Goal: Information Seeking & Learning: Learn about a topic

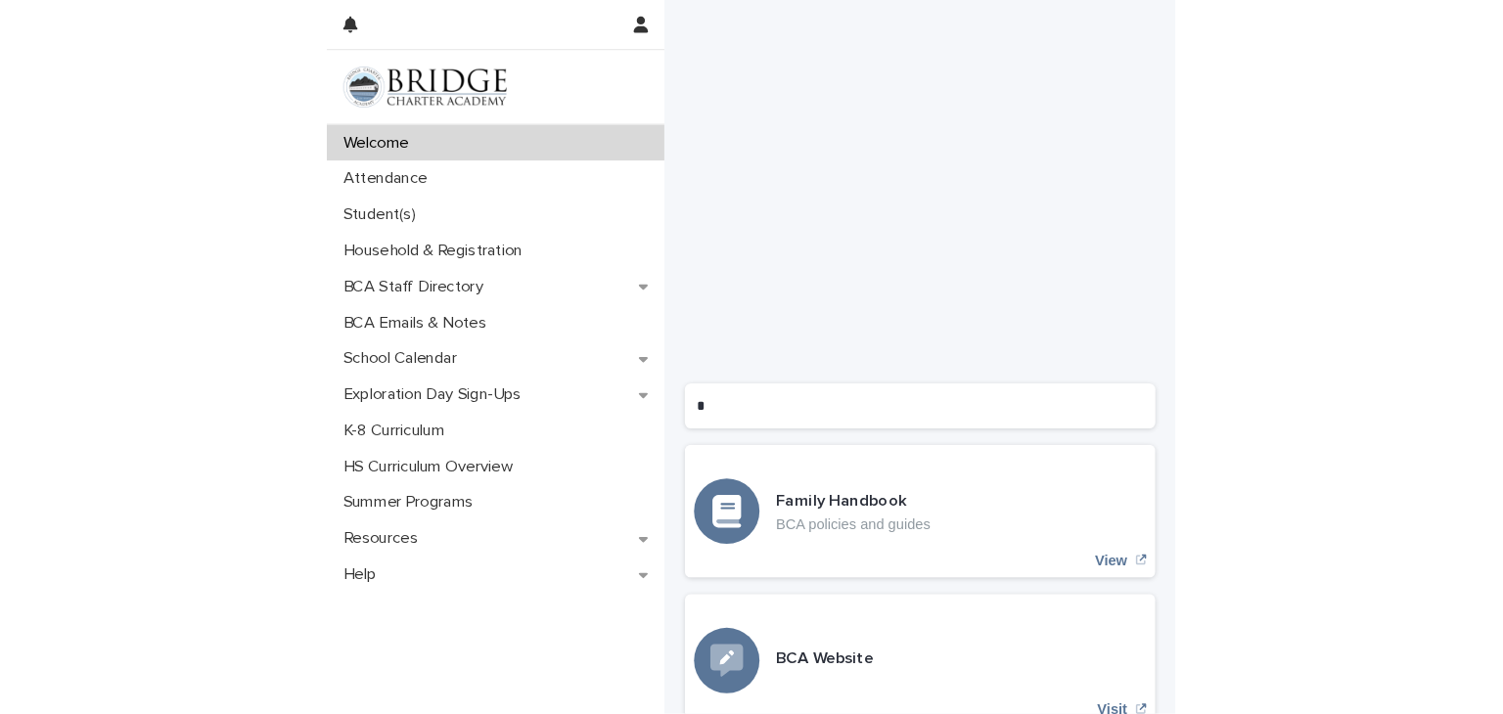
scroll to position [1538, 0]
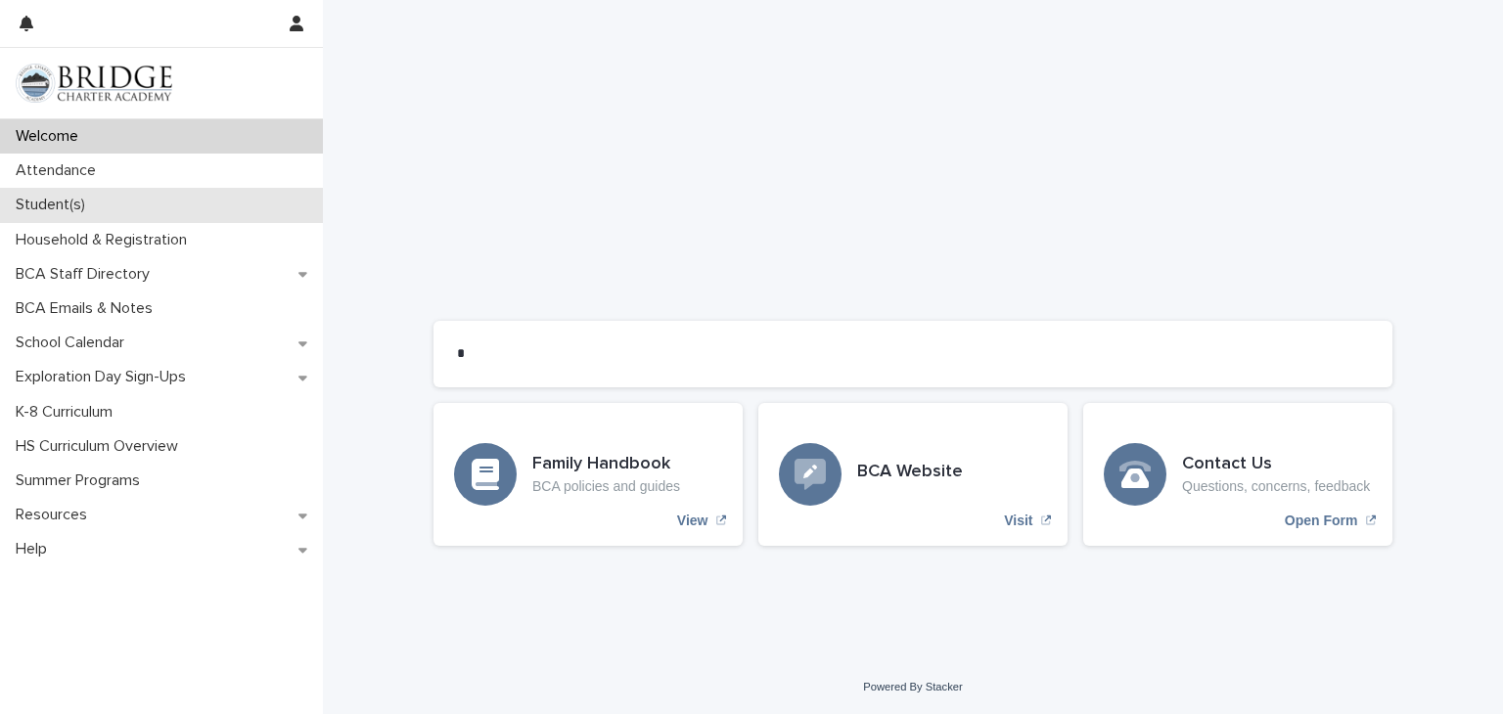
click at [122, 200] on div "Student(s)" at bounding box center [161, 205] width 323 height 34
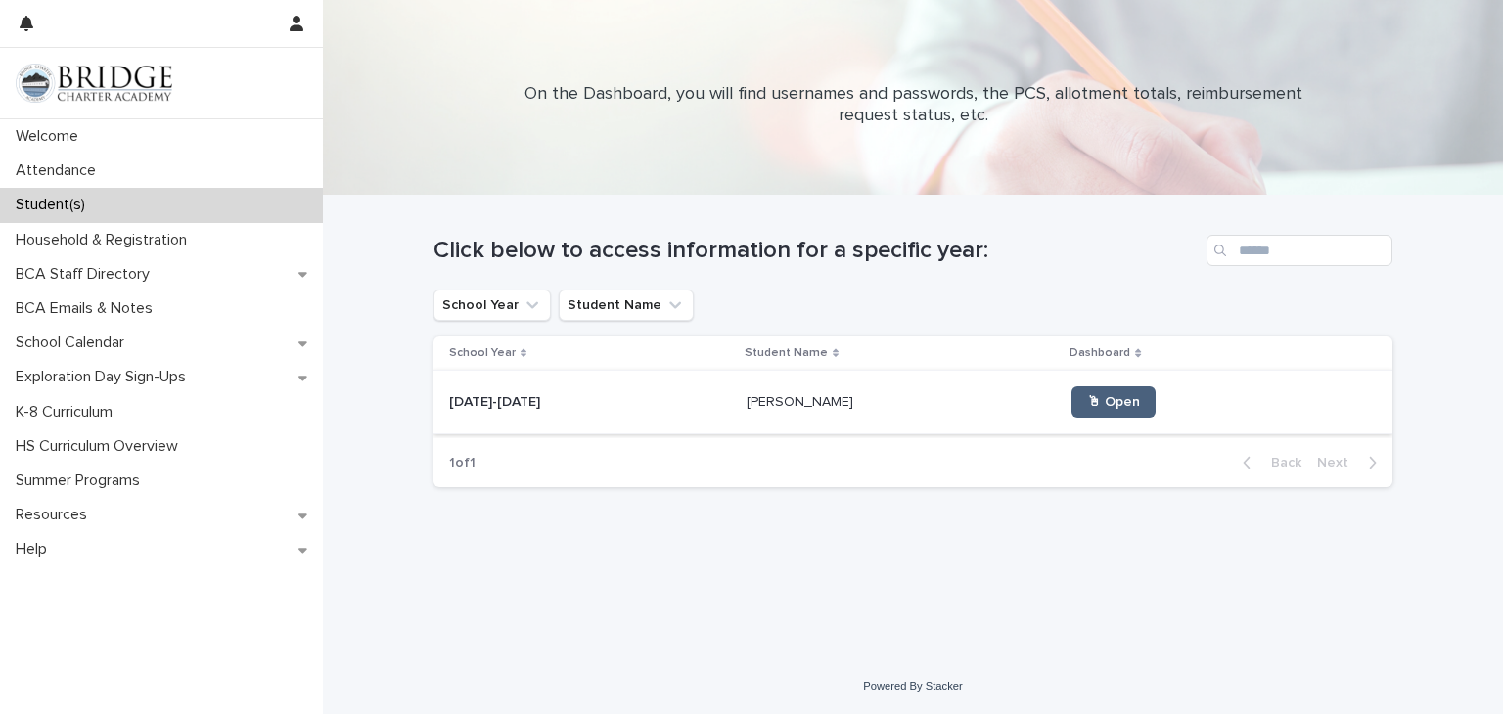
click at [811, 393] on link "🖱 Open" at bounding box center [1113, 401] width 84 height 31
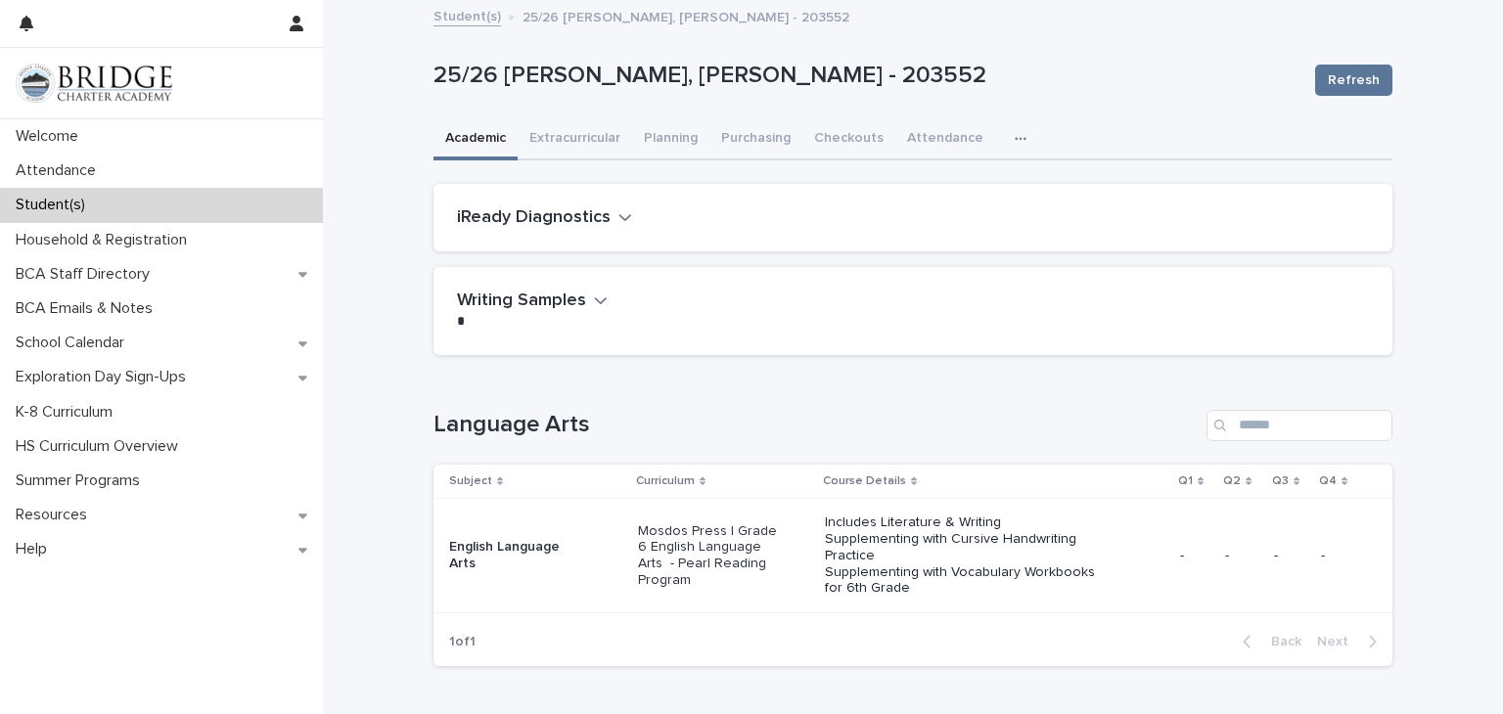
click at [618, 216] on icon "button" at bounding box center [625, 217] width 14 height 18
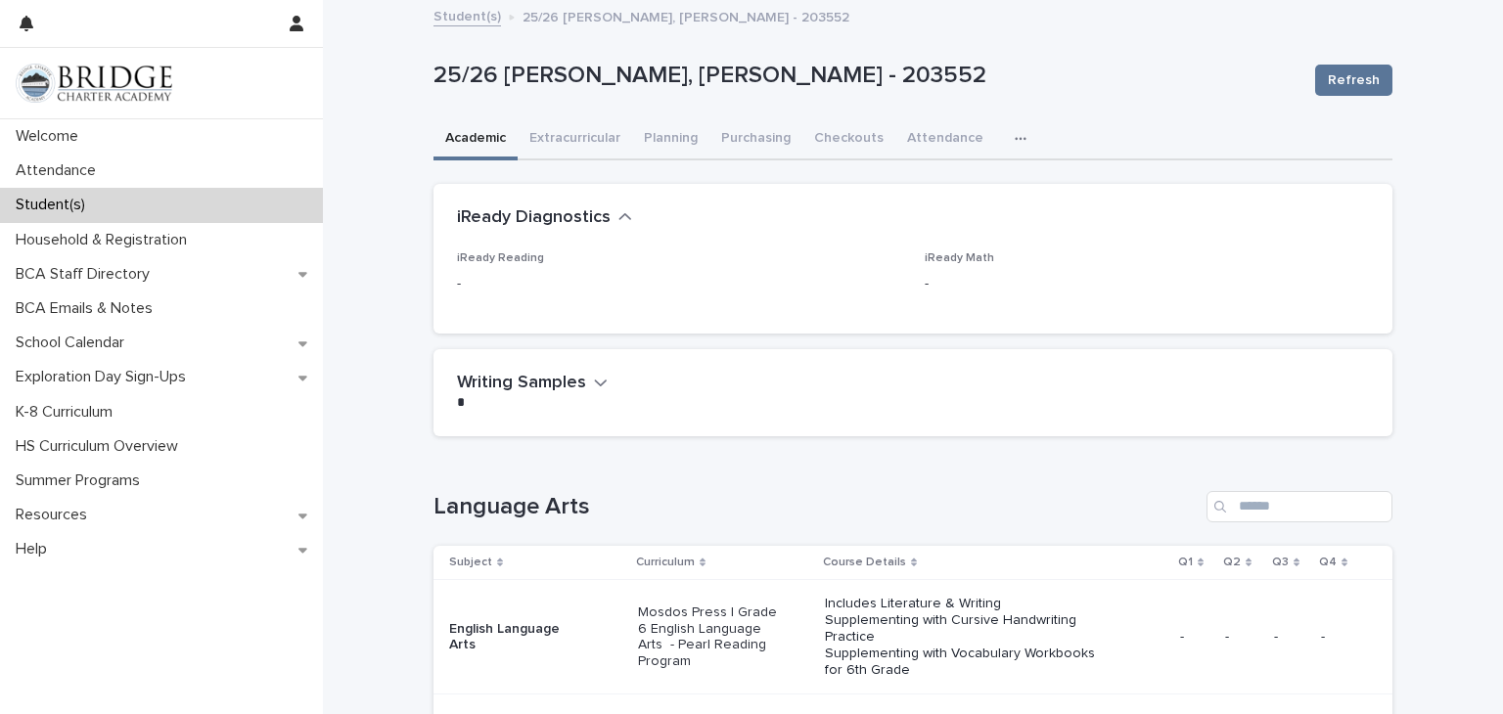
click at [618, 216] on icon "button" at bounding box center [625, 217] width 14 height 18
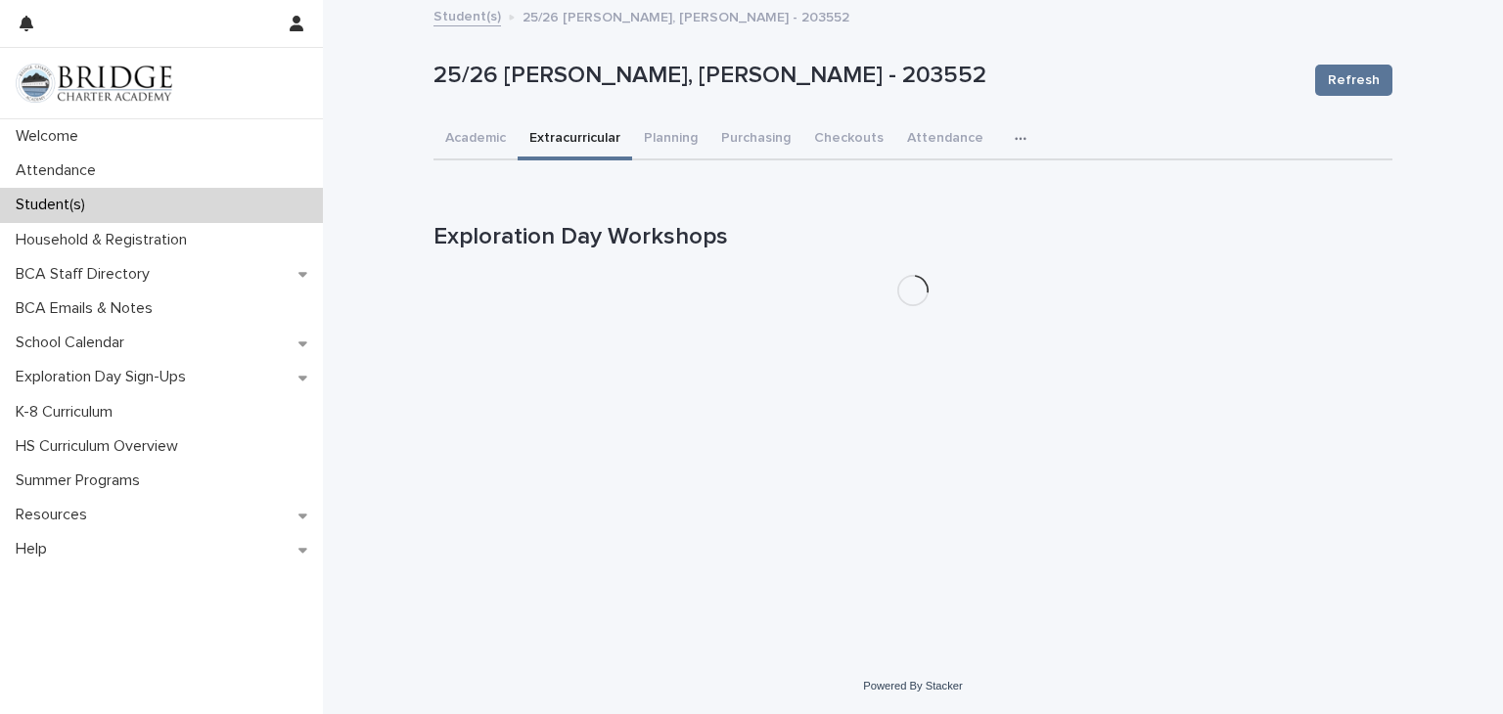
click at [581, 142] on button "Extracurricular" at bounding box center [575, 139] width 114 height 41
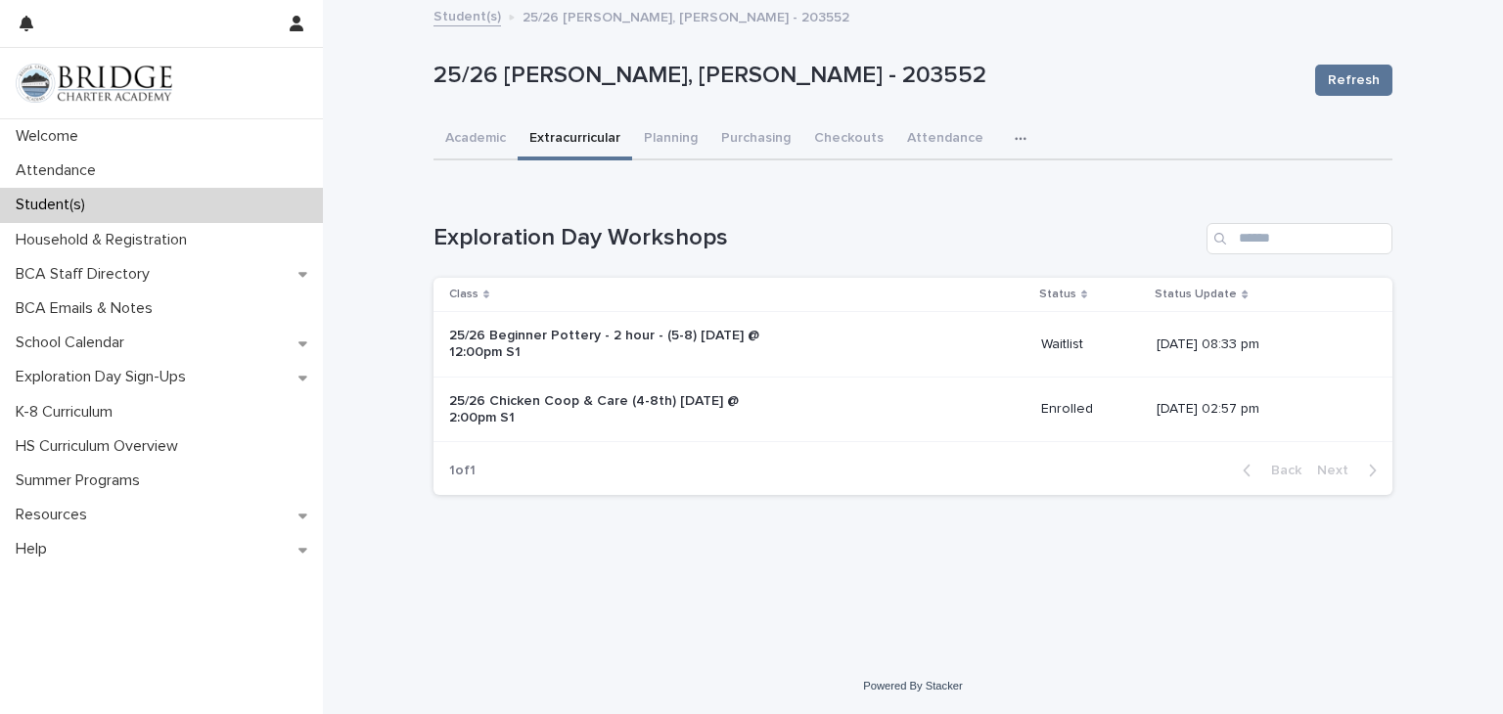
click at [775, 253] on div "Exploration Day Workshops Class Status Status Update 25/26 Beginner Pottery - 2…" at bounding box center [912, 359] width 959 height 273
click at [685, 136] on button "Planning" at bounding box center [670, 139] width 77 height 41
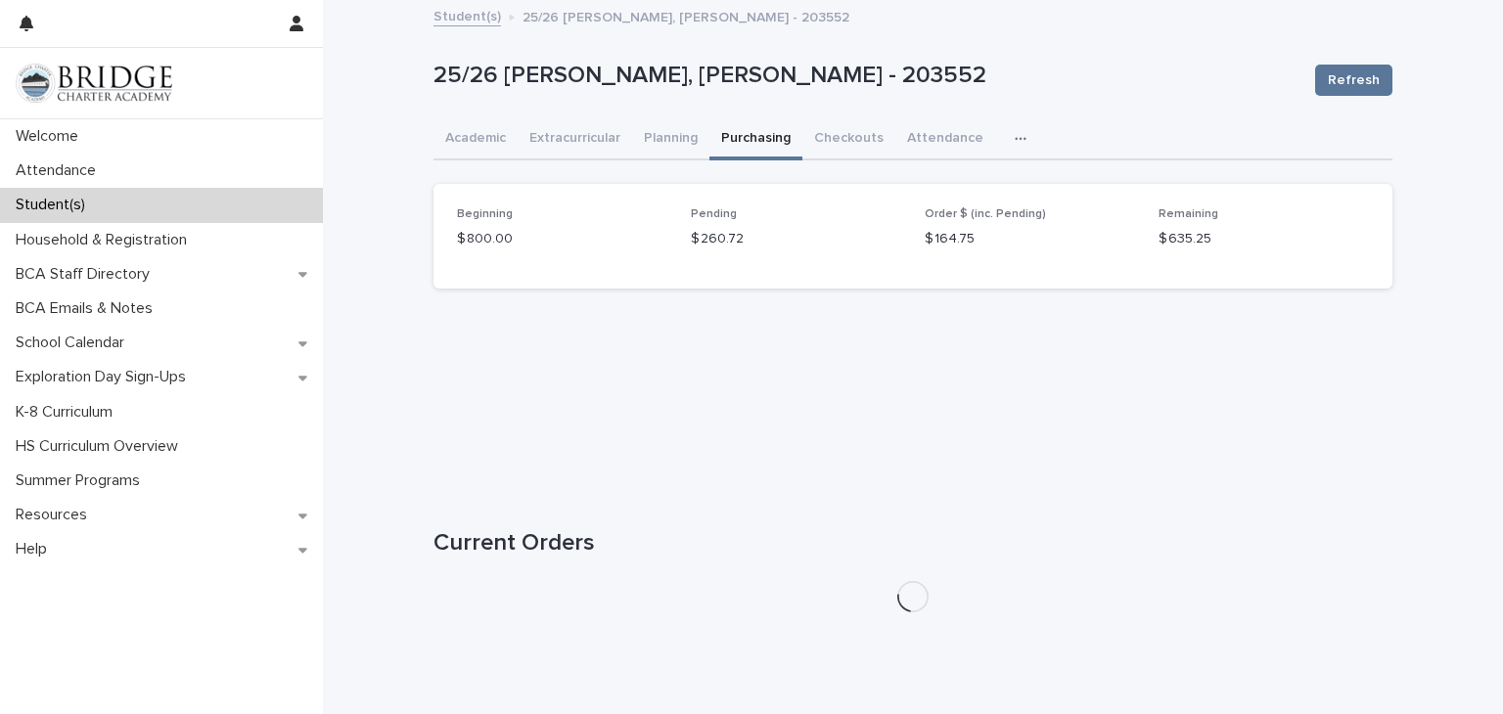
click at [750, 134] on button "Purchasing" at bounding box center [755, 139] width 93 height 41
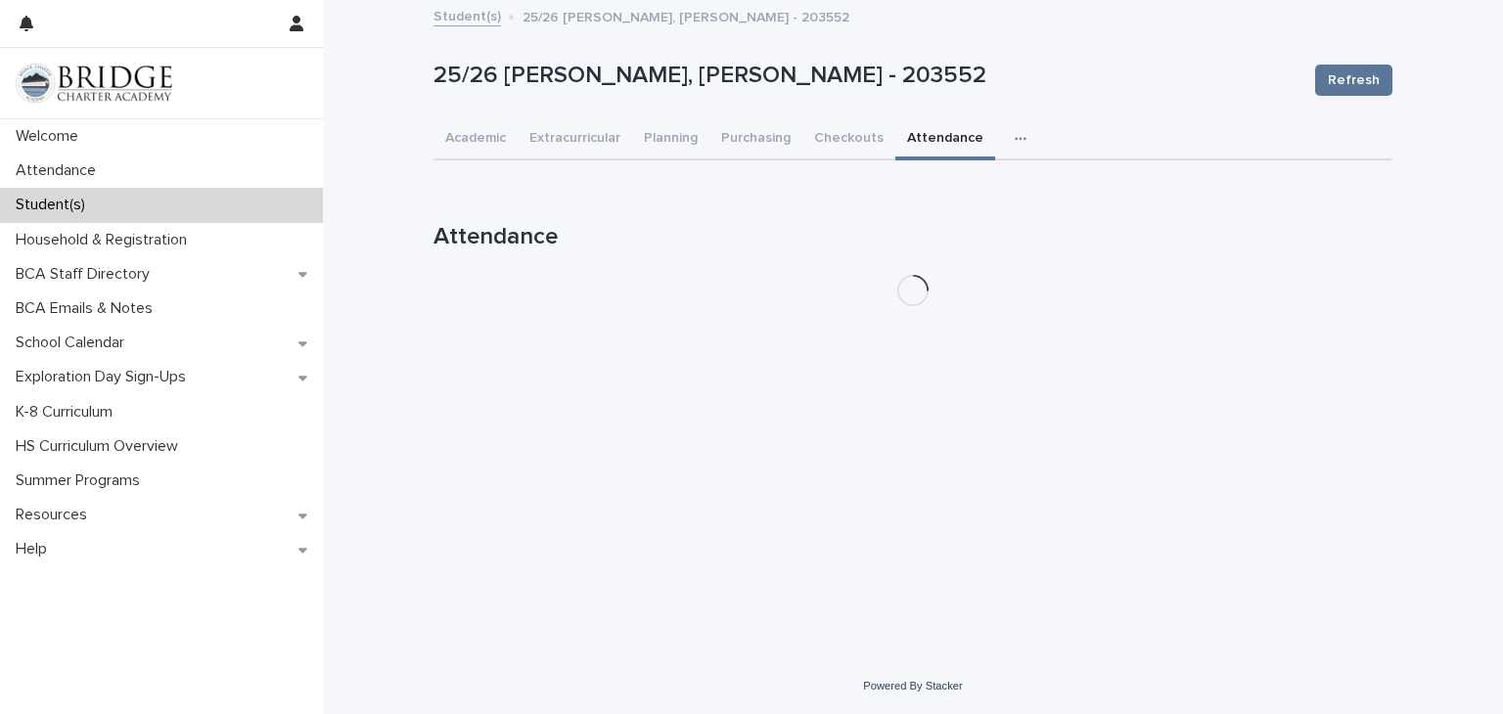
click at [811, 138] on button "Attendance" at bounding box center [945, 139] width 100 height 41
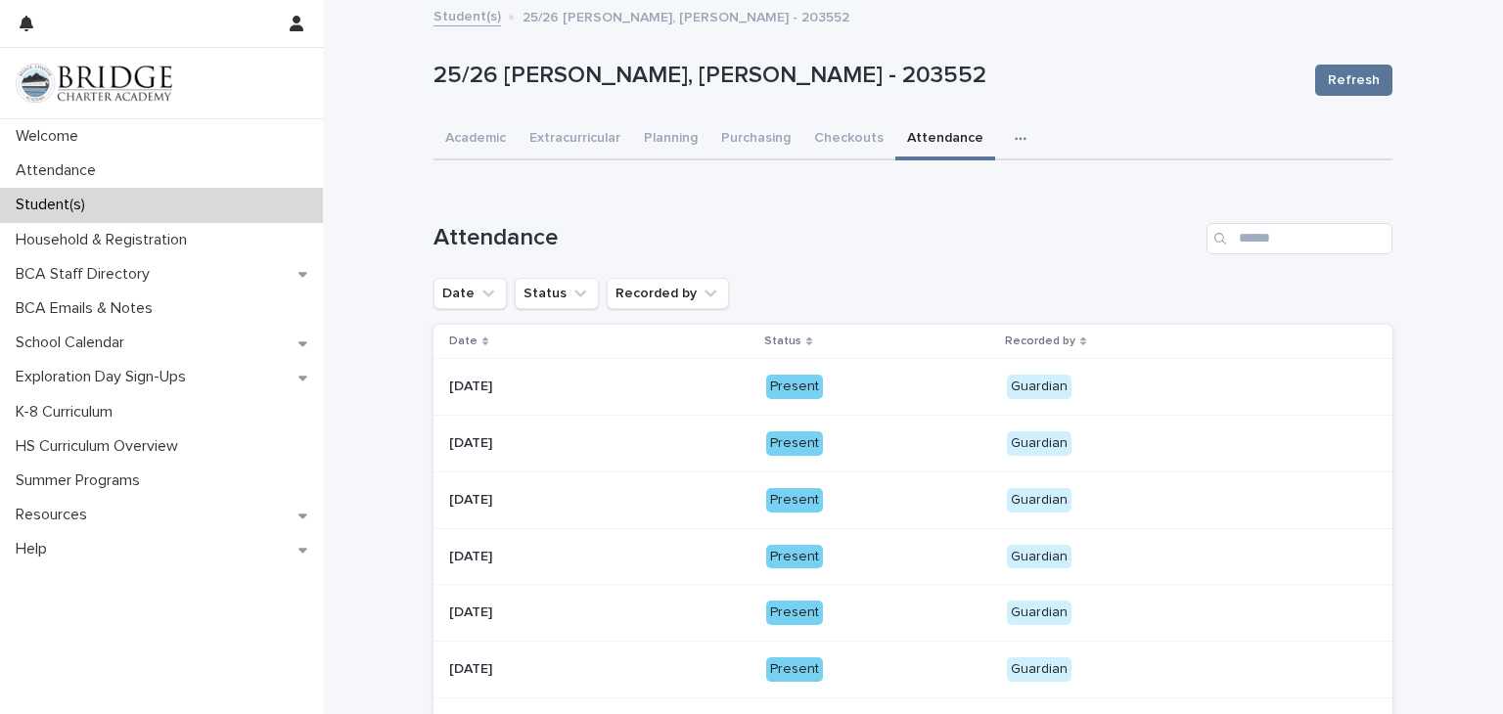
click at [811, 139] on icon "button" at bounding box center [1021, 139] width 12 height 14
click at [811, 178] on button "General" at bounding box center [958, 189] width 129 height 29
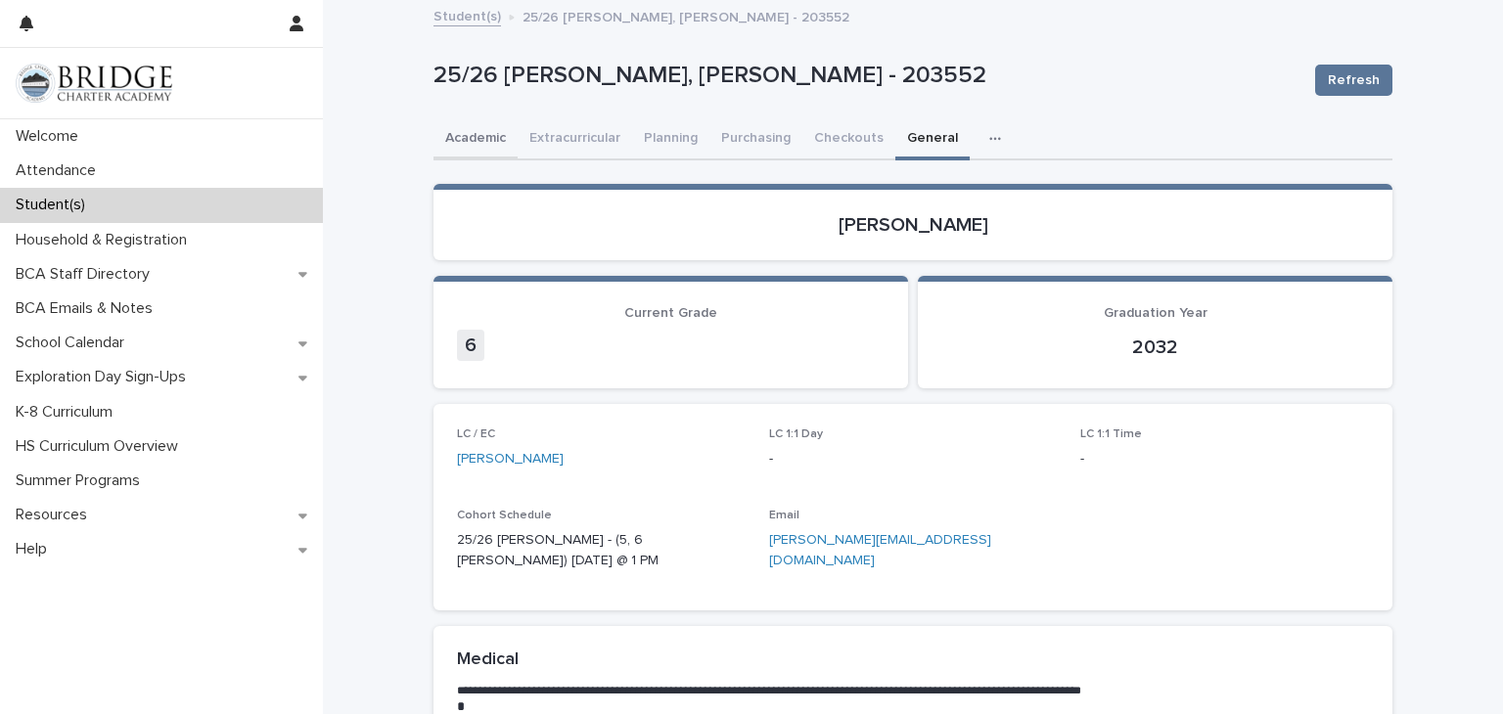
click at [459, 135] on button "Academic" at bounding box center [475, 139] width 84 height 41
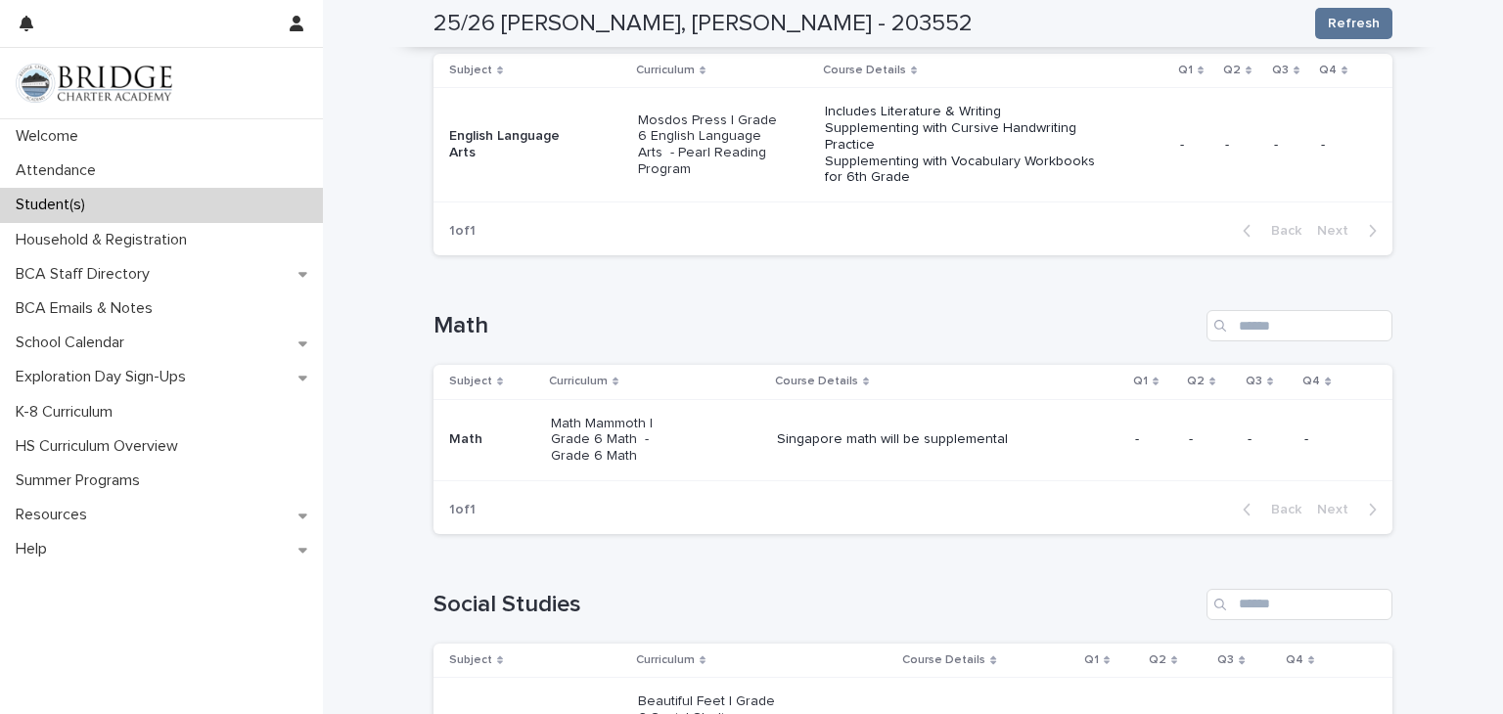
scroll to position [406, 0]
click at [587, 422] on p "Math Mammoth | Grade 6 Math - Grade 6 Math" at bounding box center [621, 445] width 140 height 49
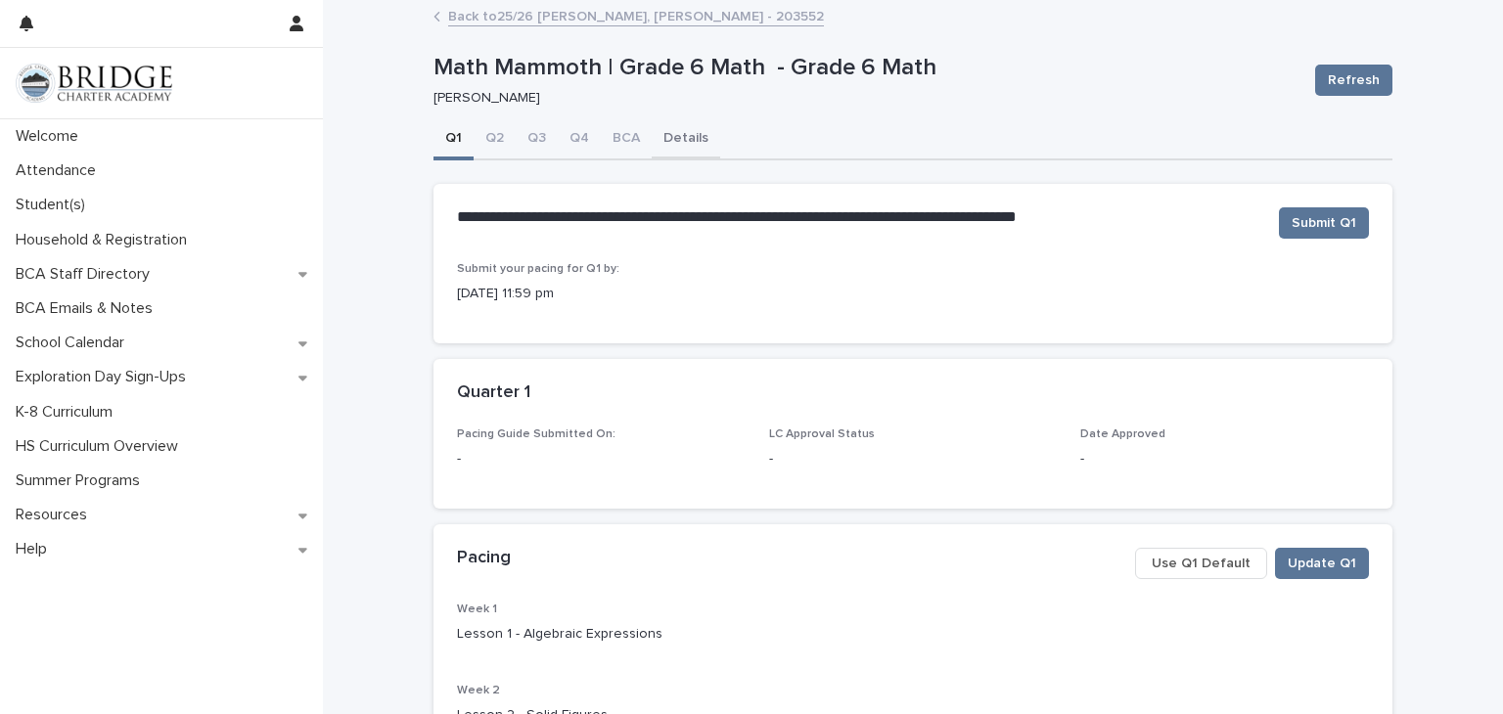
click at [681, 130] on button "Details" at bounding box center [686, 139] width 68 height 41
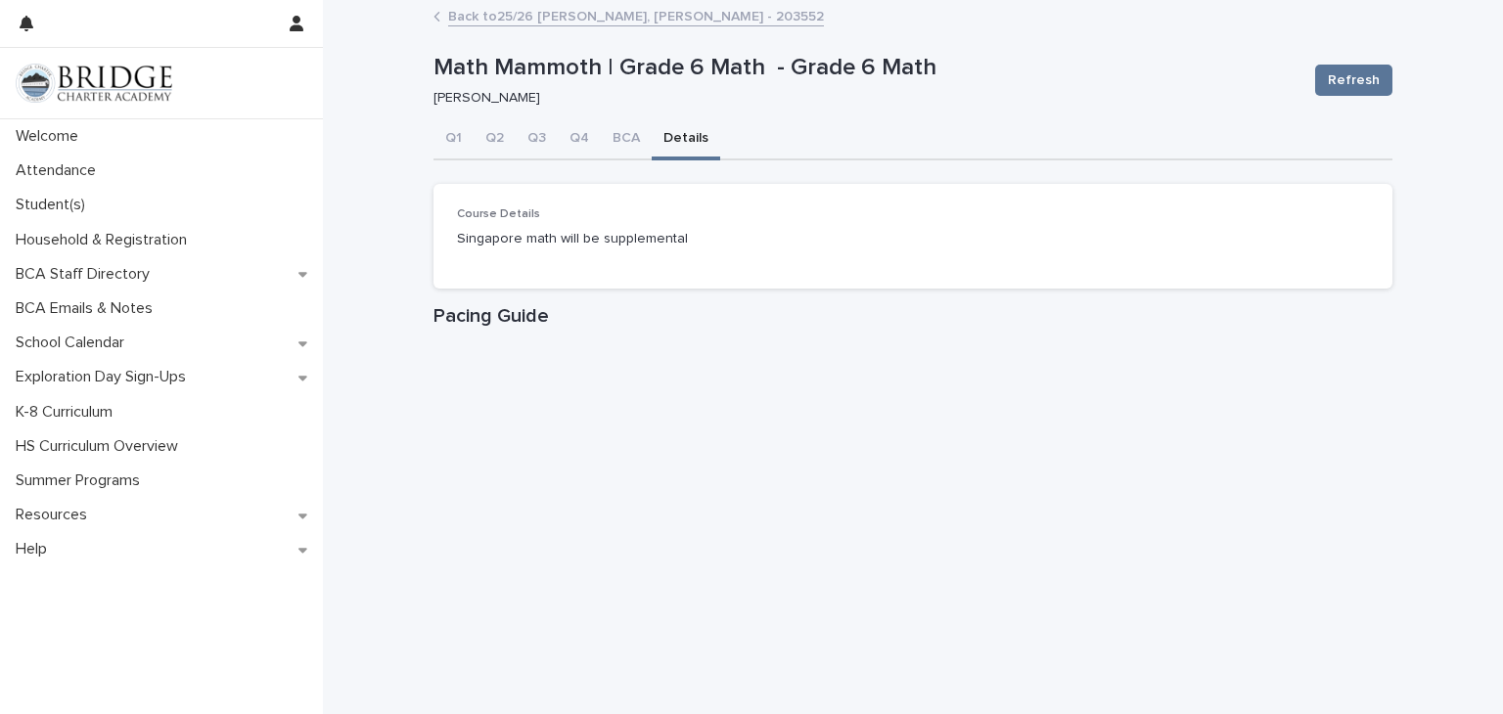
click at [620, 130] on button "BCA" at bounding box center [626, 139] width 51 height 41
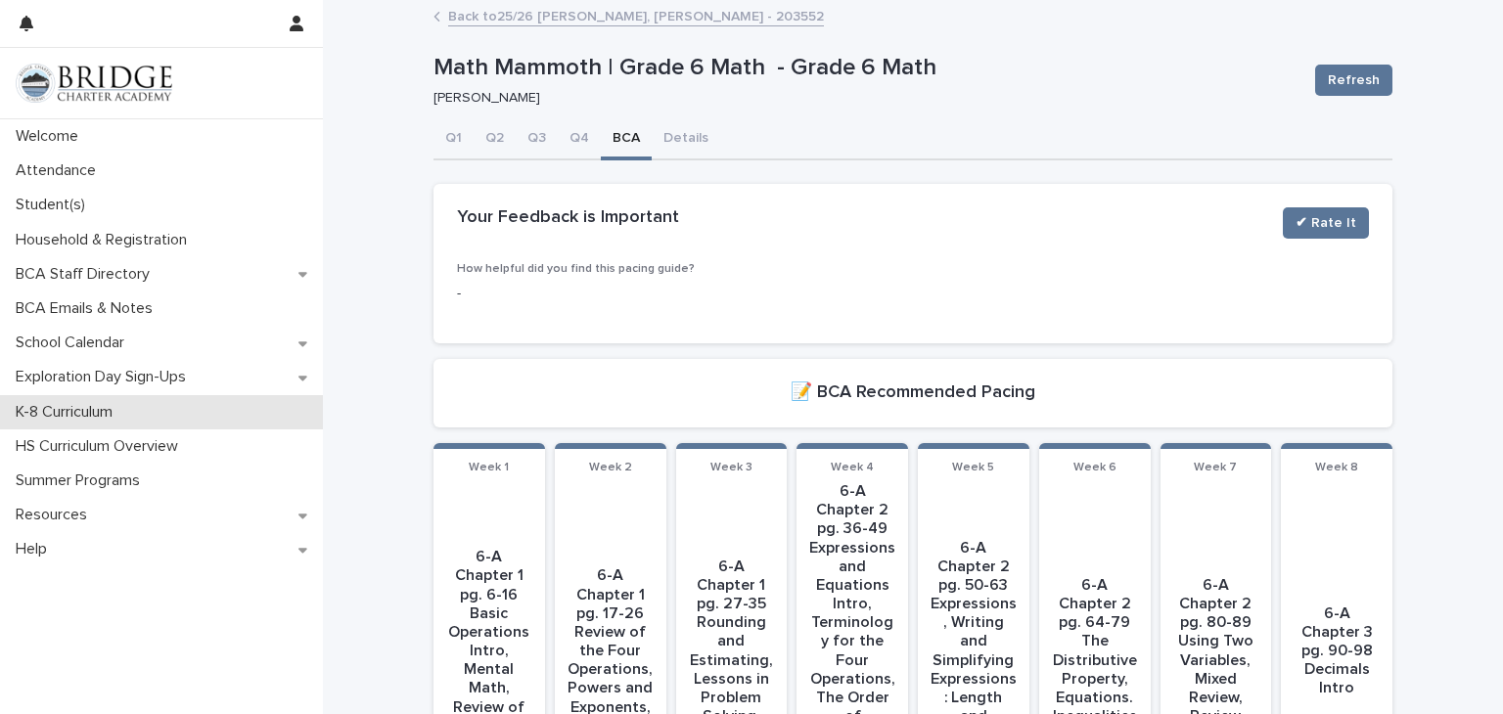
click at [90, 411] on p "K-8 Curriculum" at bounding box center [68, 412] width 120 height 19
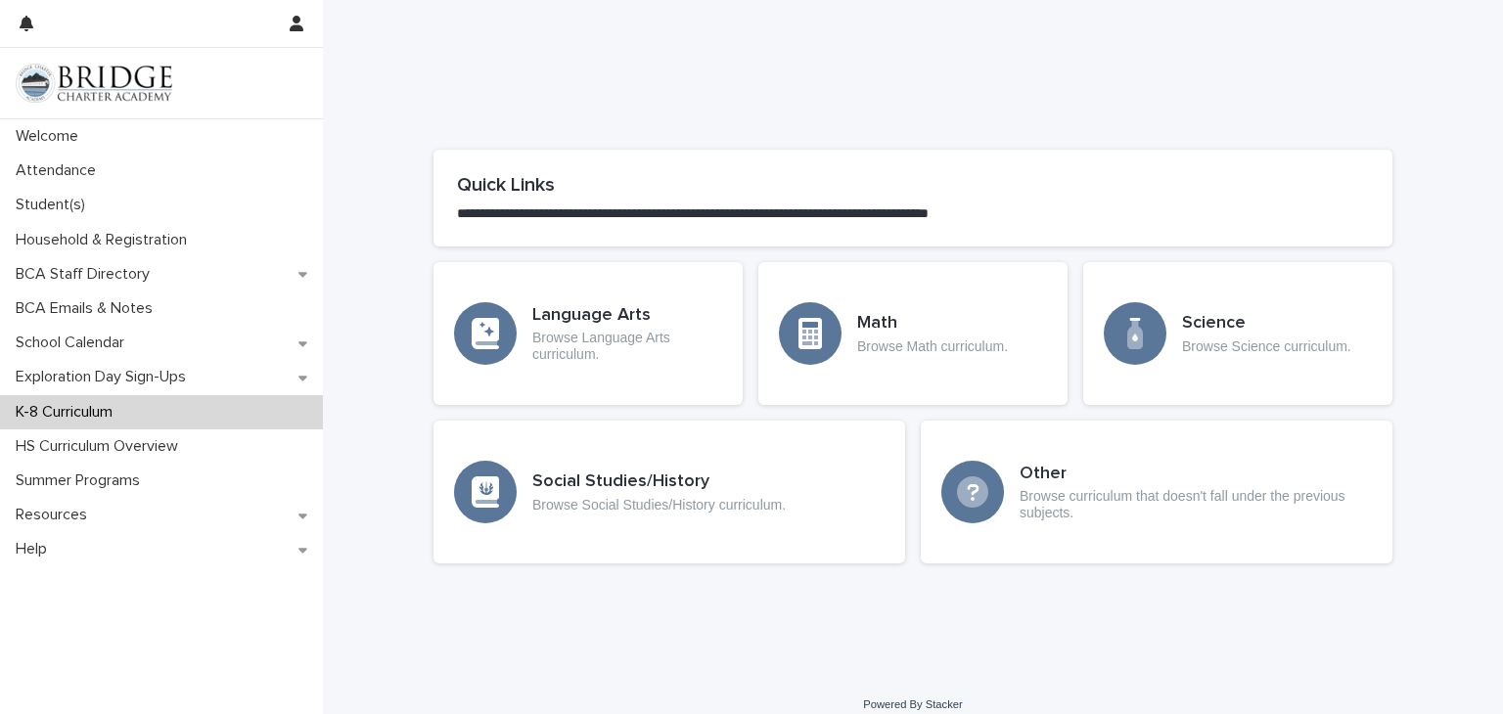
scroll to position [938, 0]
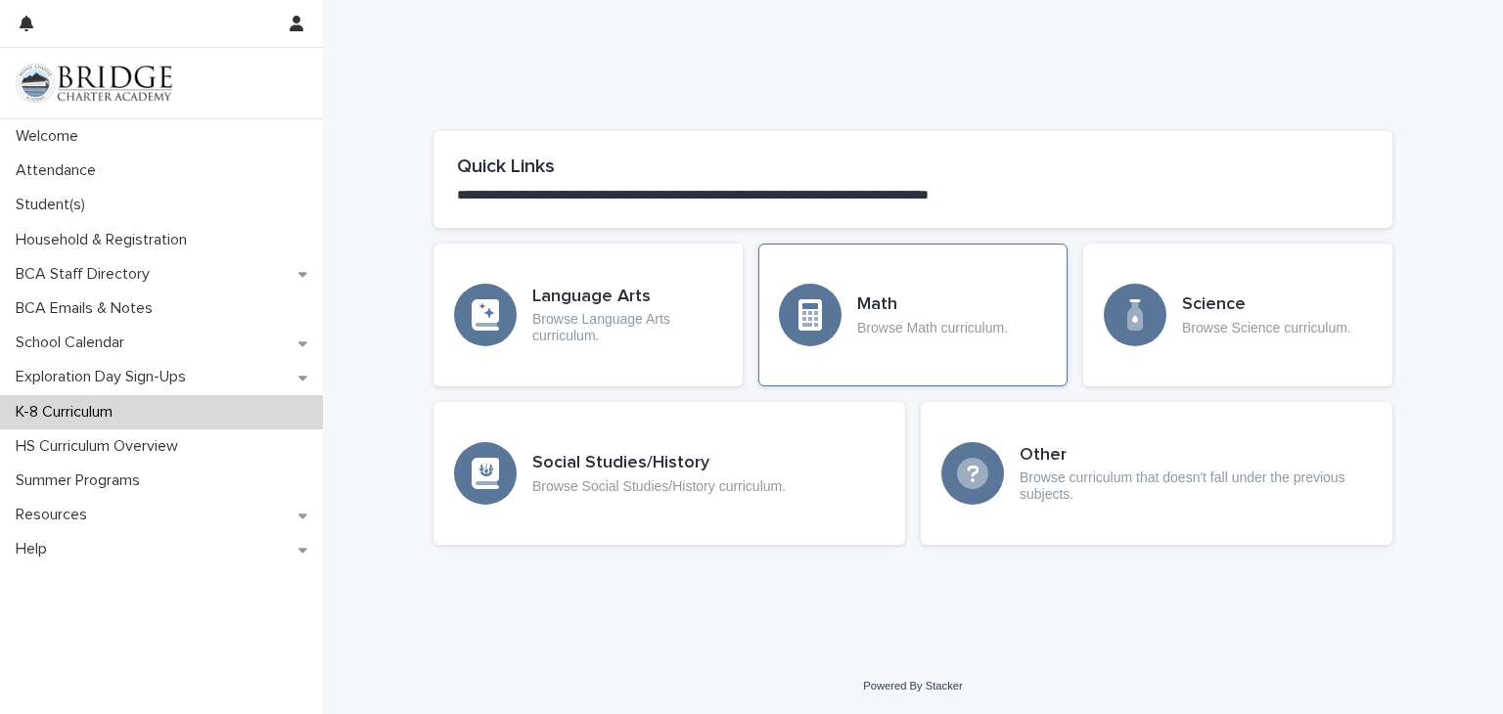
click at [811, 308] on div "Math Browse Math curriculum." at bounding box center [912, 315] width 309 height 143
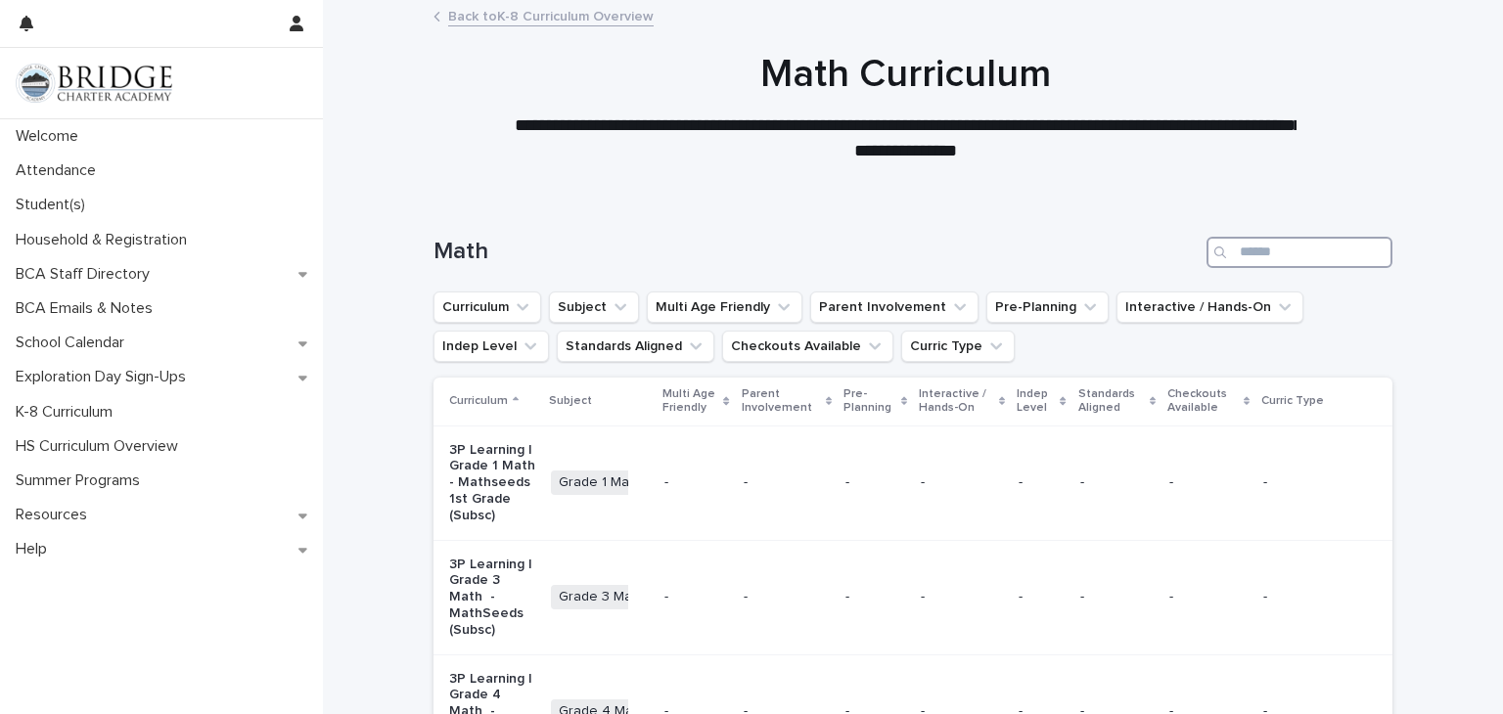
click at [811, 249] on input "Search" at bounding box center [1299, 252] width 186 height 31
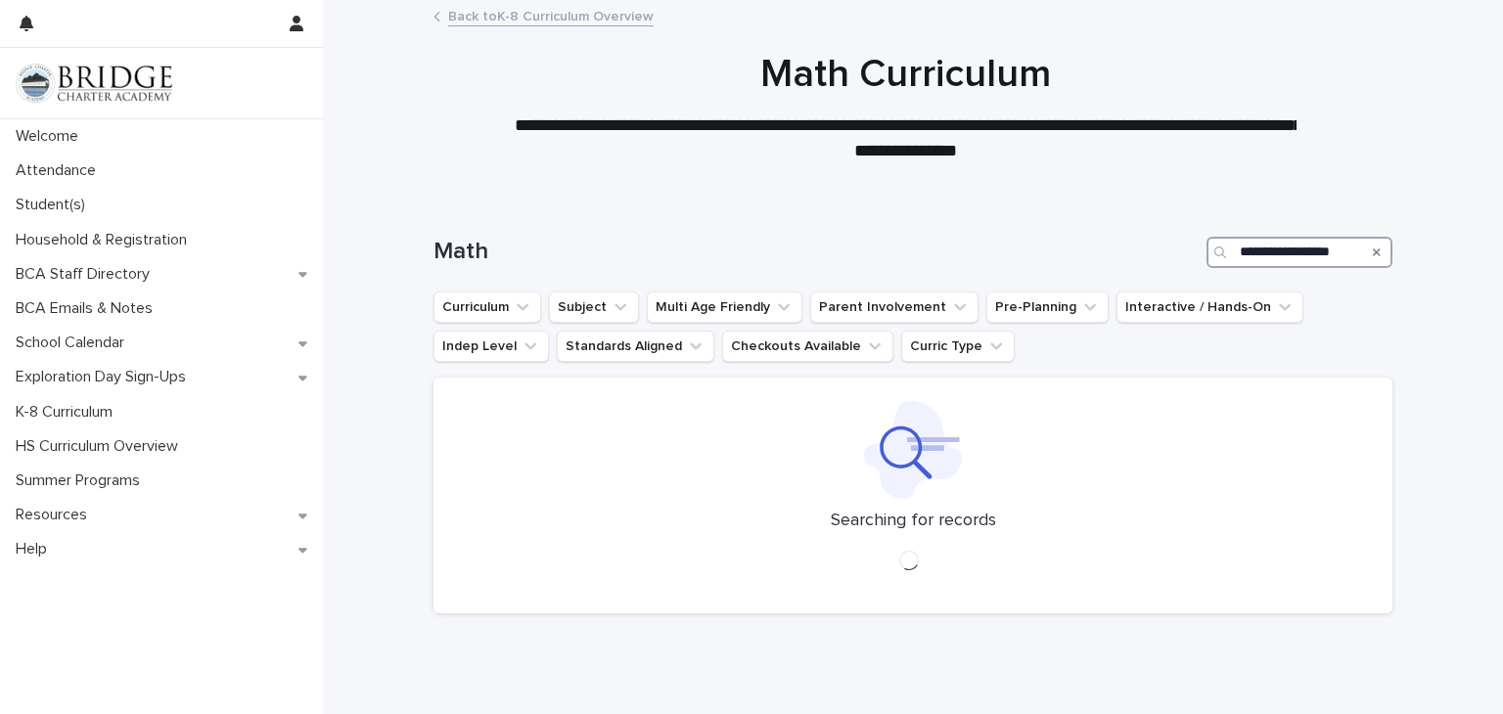
scroll to position [0, 12]
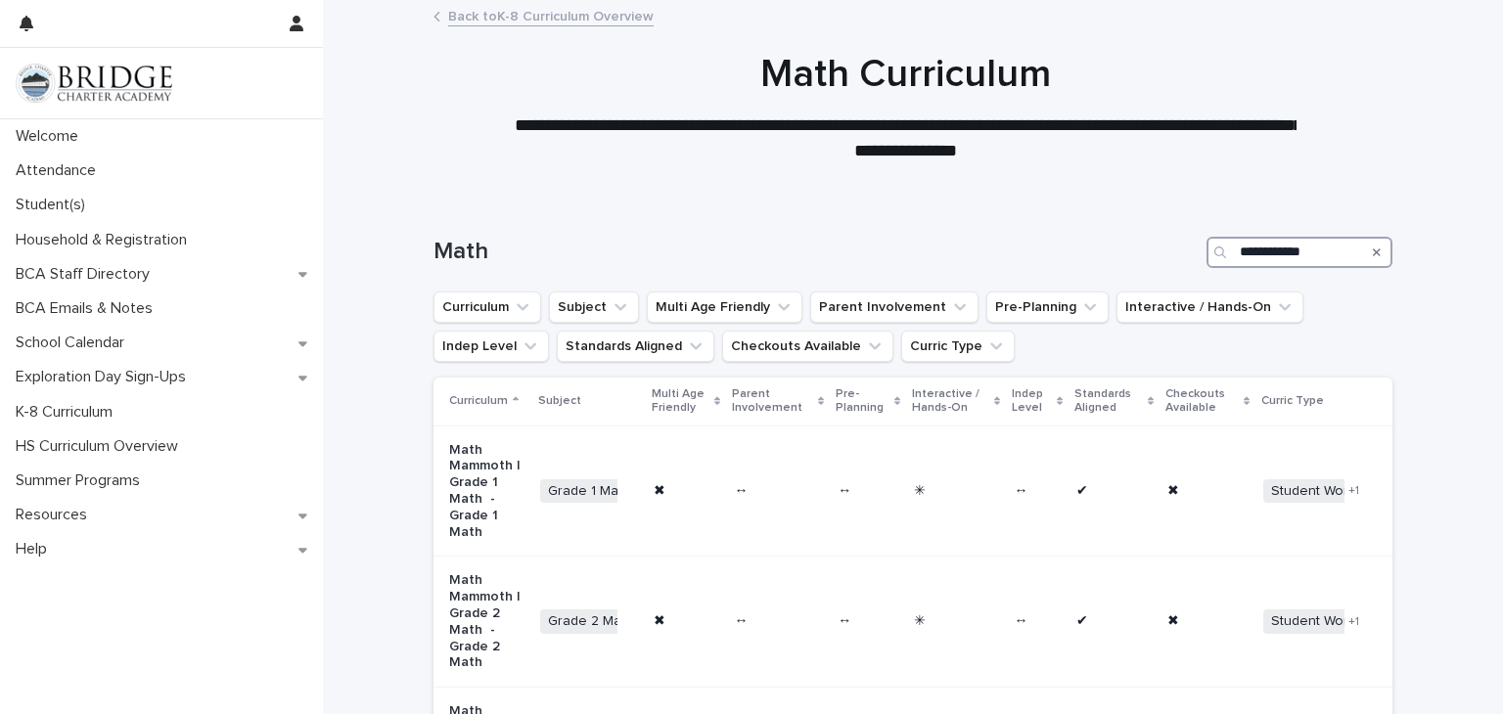
type input "**********"
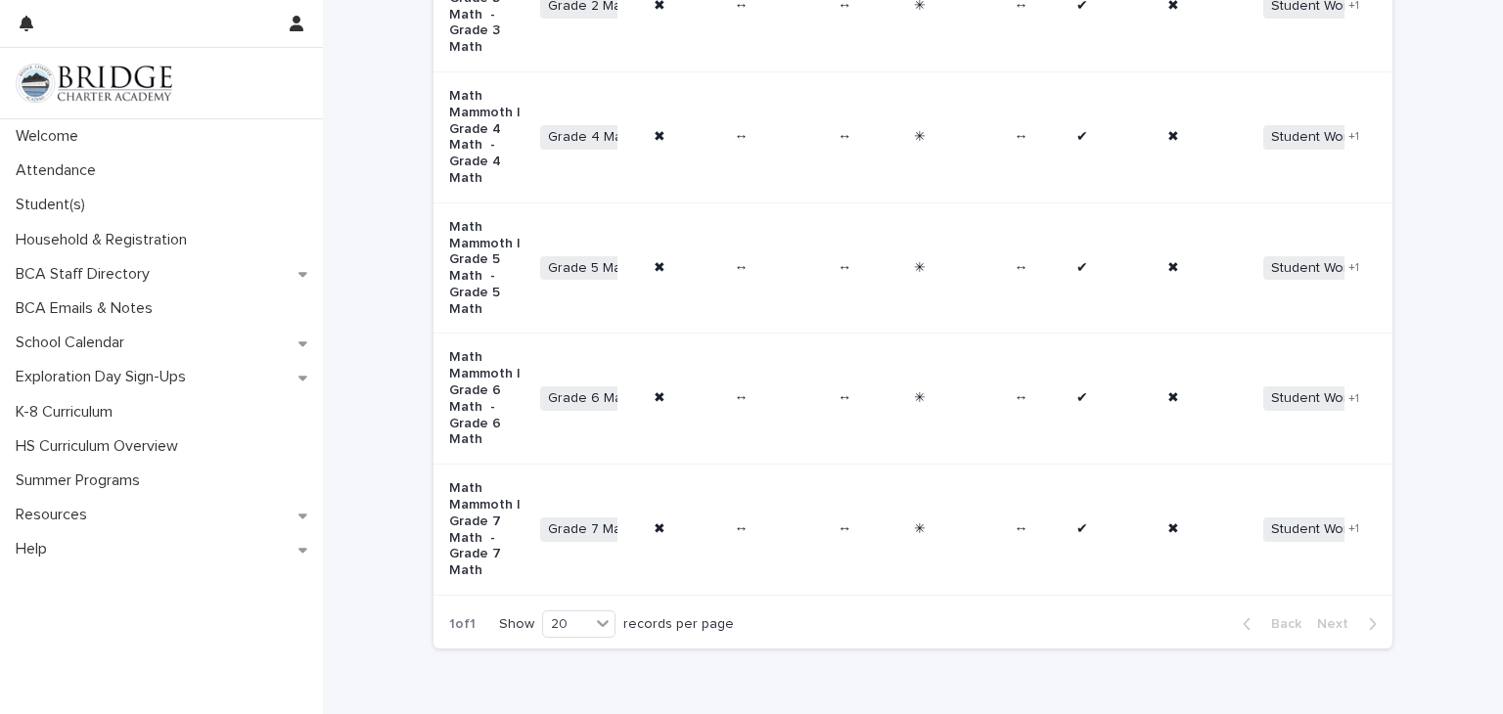
scroll to position [761, 0]
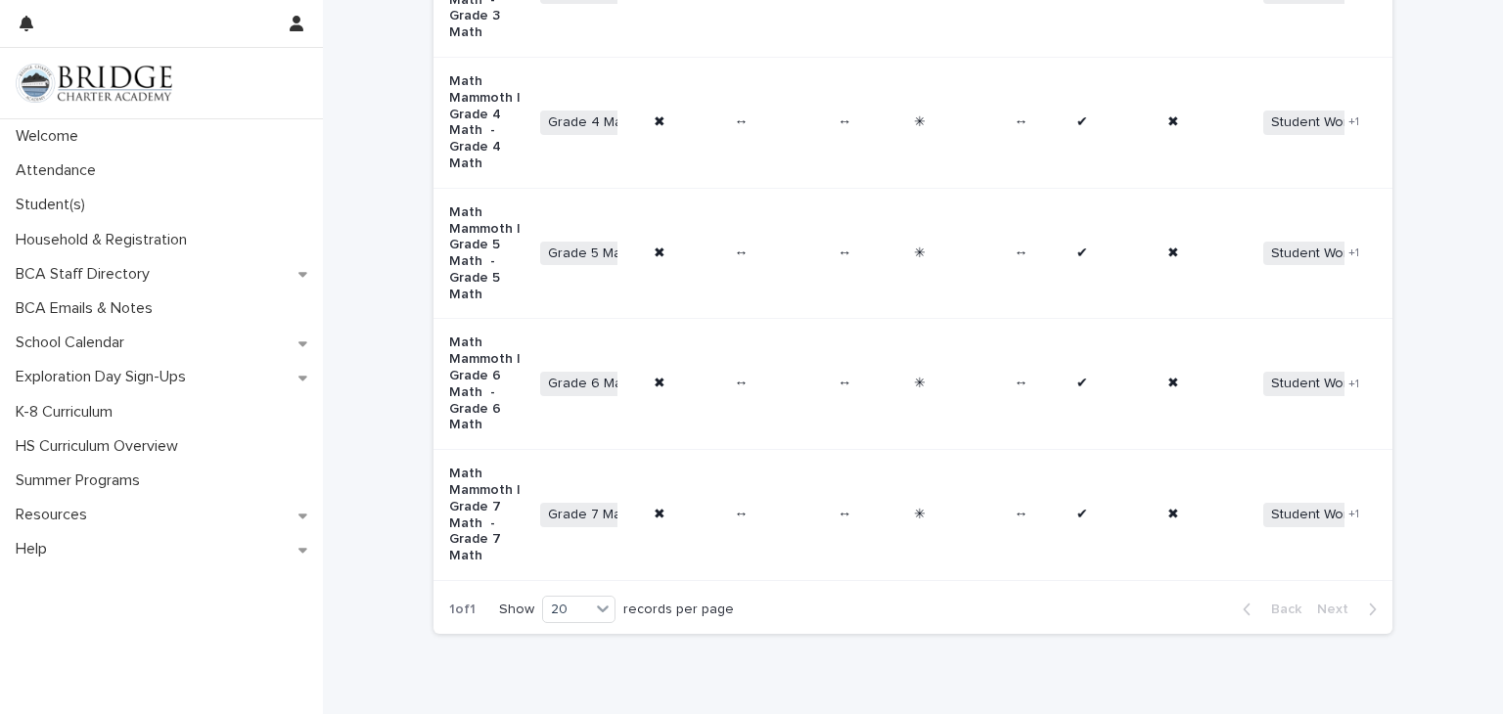
click at [453, 368] on p "Math Mammoth | Grade 6 Math - Grade 6 Math" at bounding box center [486, 384] width 75 height 99
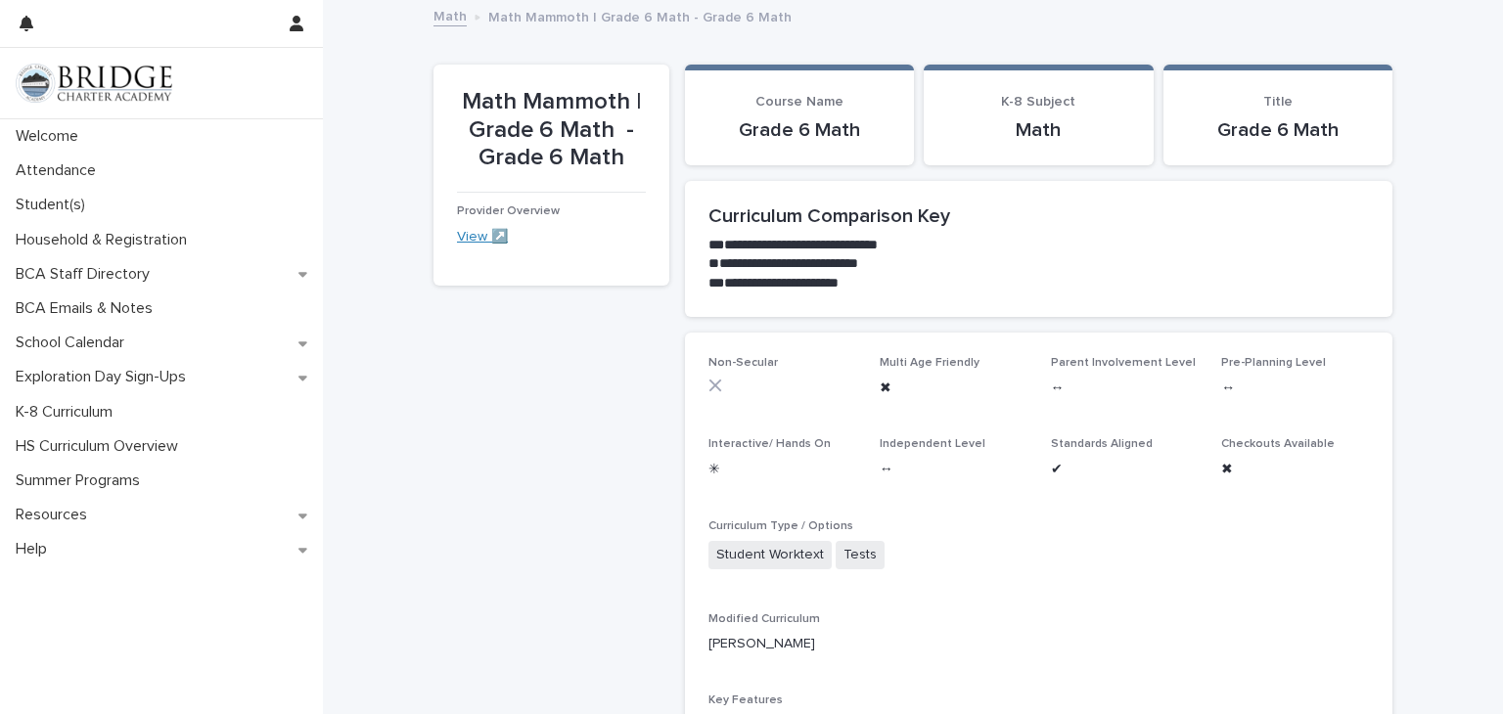
click at [474, 233] on link "View ↗️" at bounding box center [482, 237] width 51 height 14
click at [488, 230] on link "View ↗️" at bounding box center [482, 237] width 51 height 14
click at [68, 131] on p "Welcome" at bounding box center [51, 136] width 86 height 19
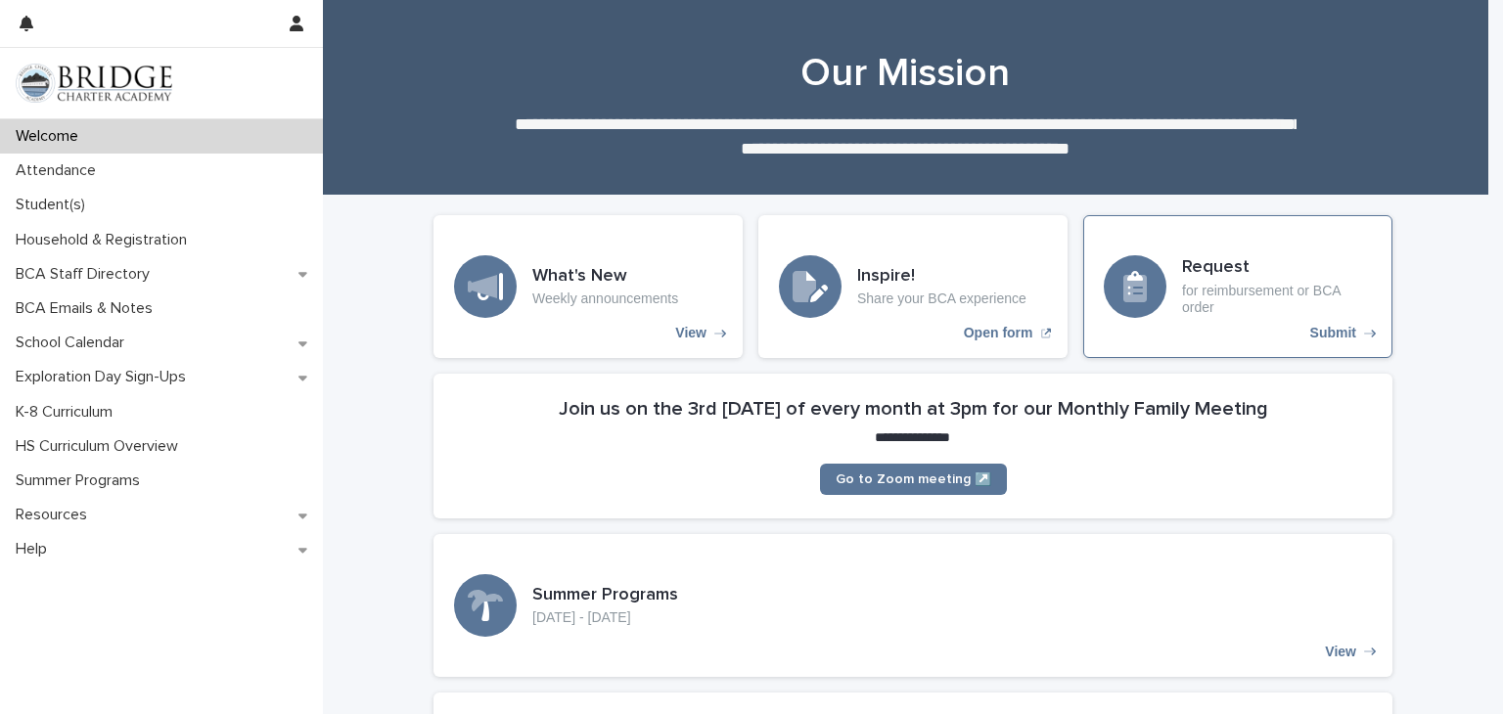
click at [811, 330] on p "Submit" at bounding box center [1333, 333] width 46 height 17
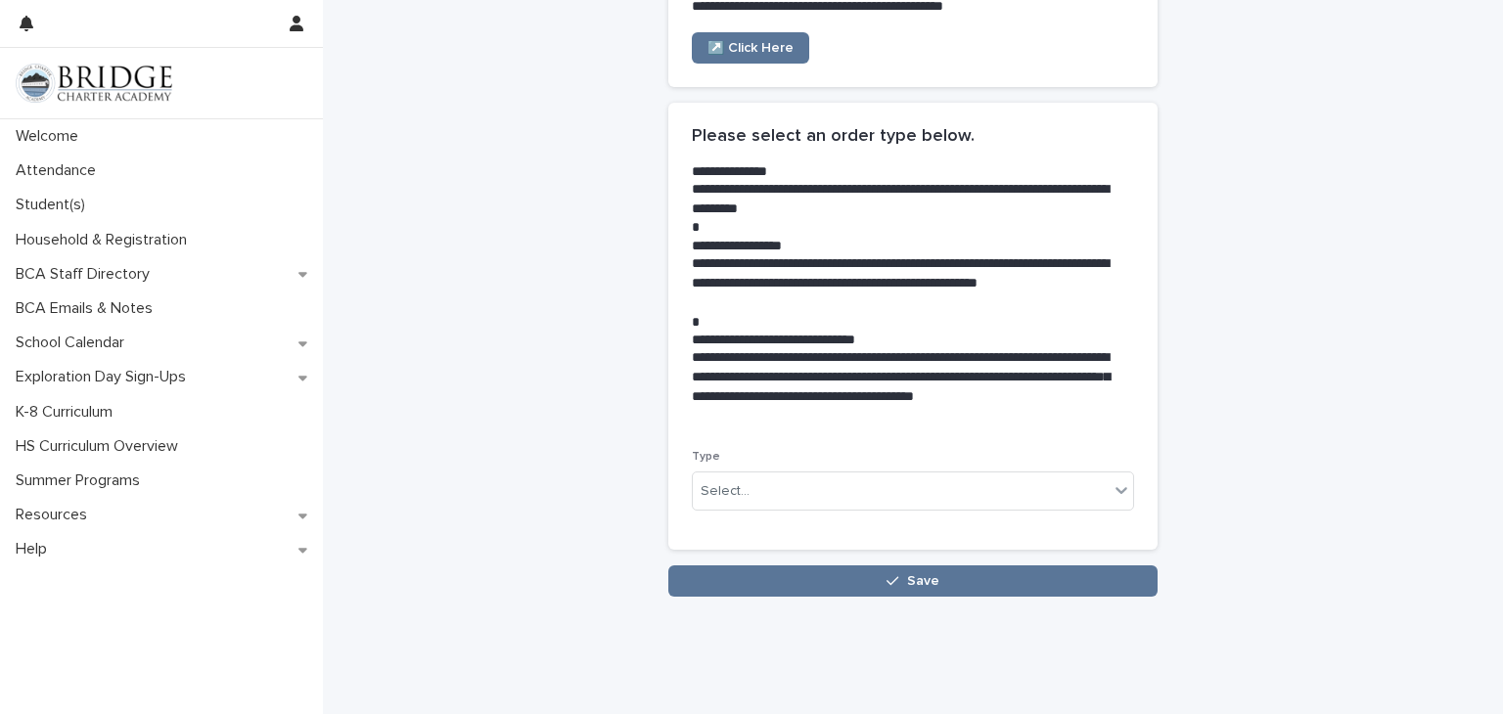
scroll to position [349, 0]
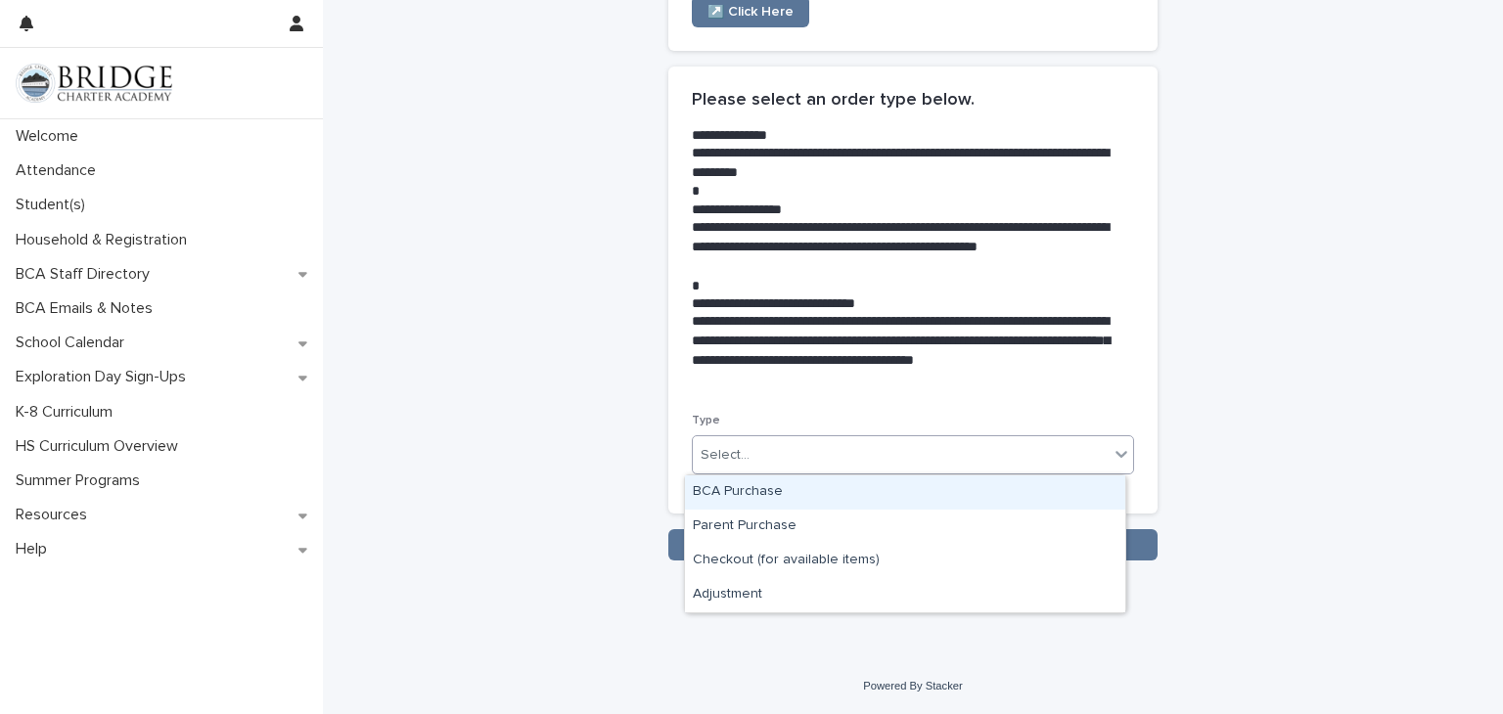
click at [811, 447] on icon at bounding box center [1121, 454] width 20 height 20
click at [811, 496] on div "BCA Purchase" at bounding box center [905, 493] width 440 height 34
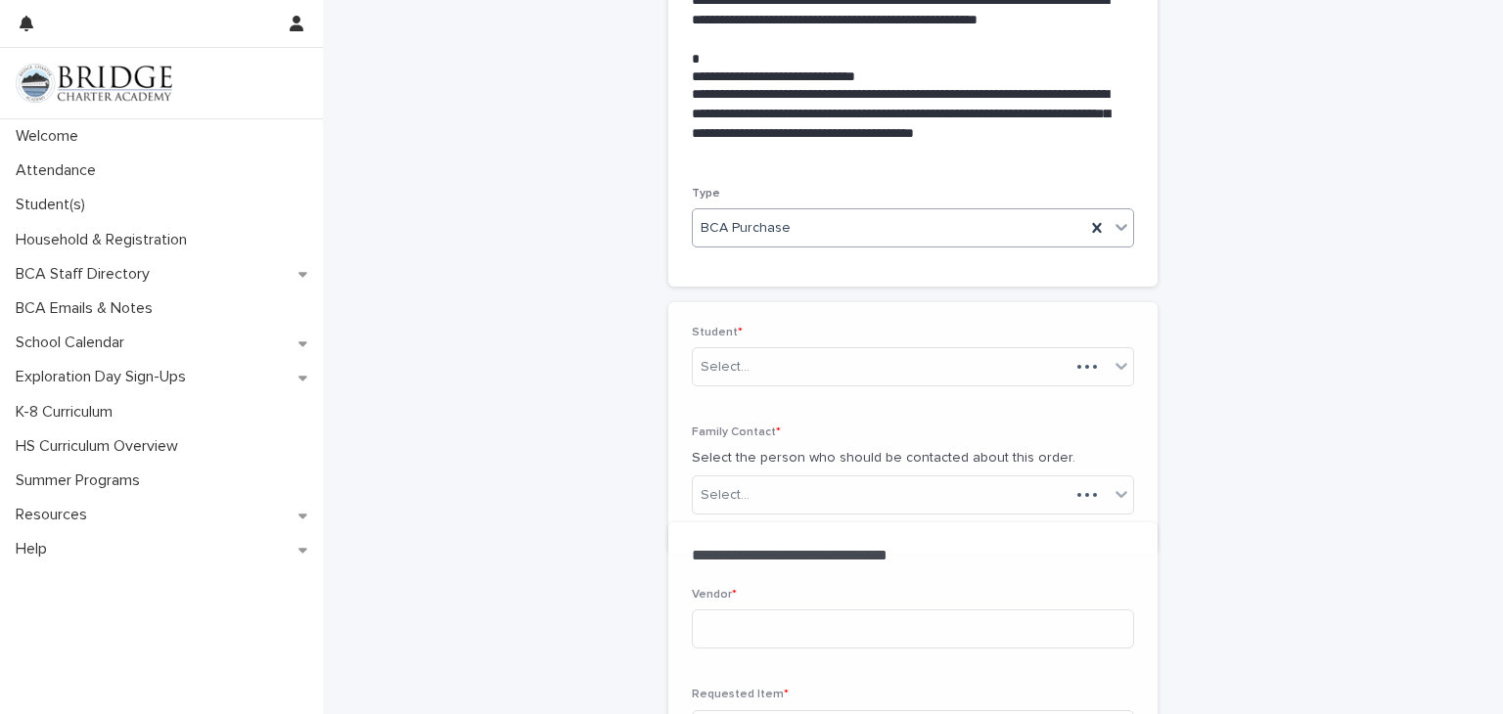
scroll to position [830, 0]
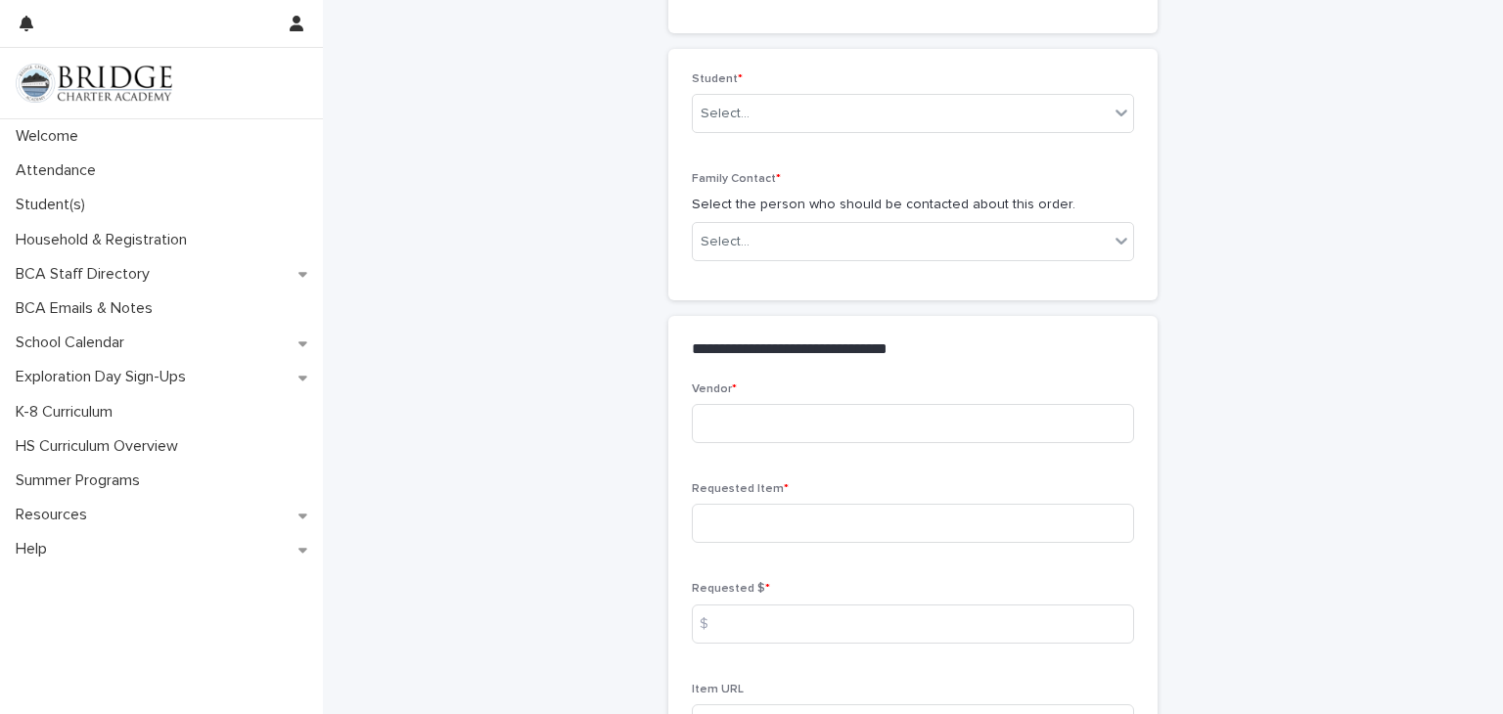
click at [811, 340] on div "**********" at bounding box center [912, 106] width 959 height 1869
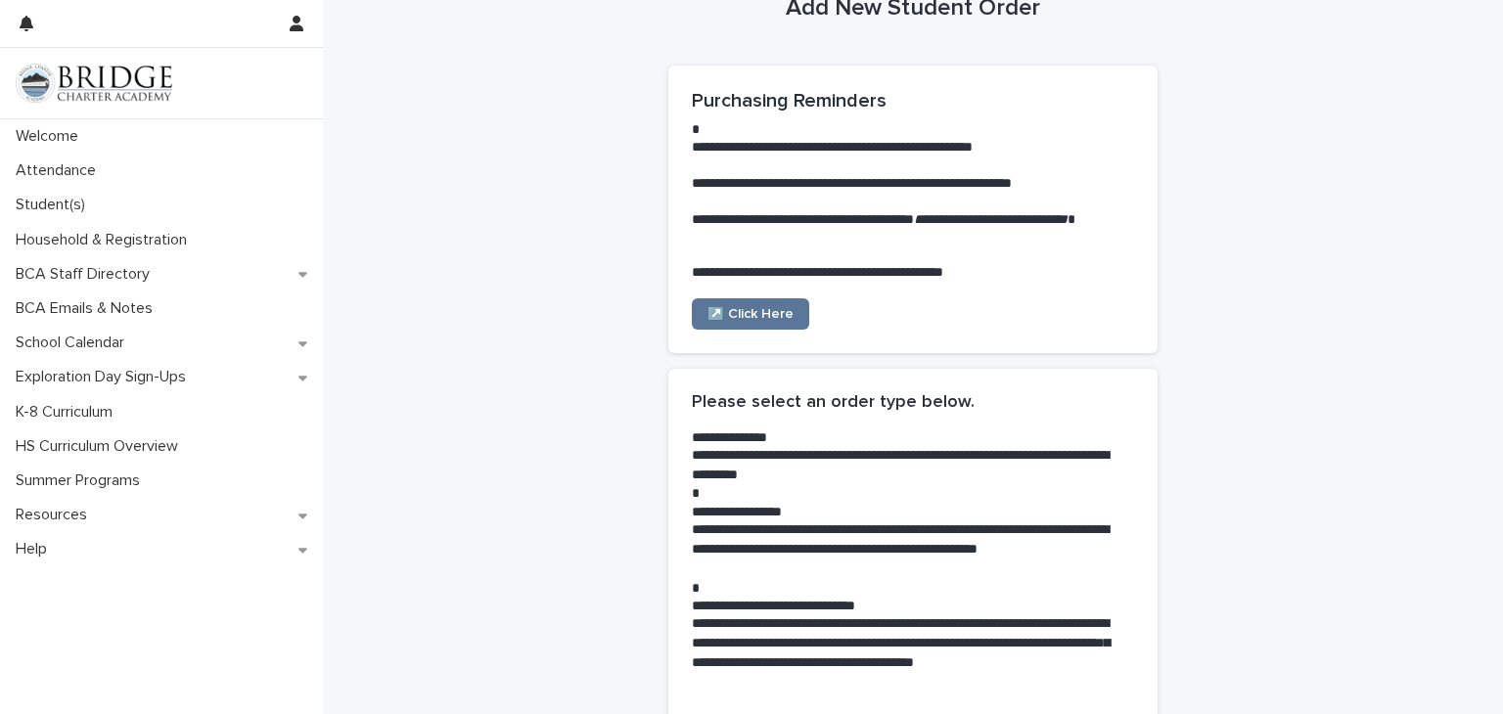
scroll to position [8, 0]
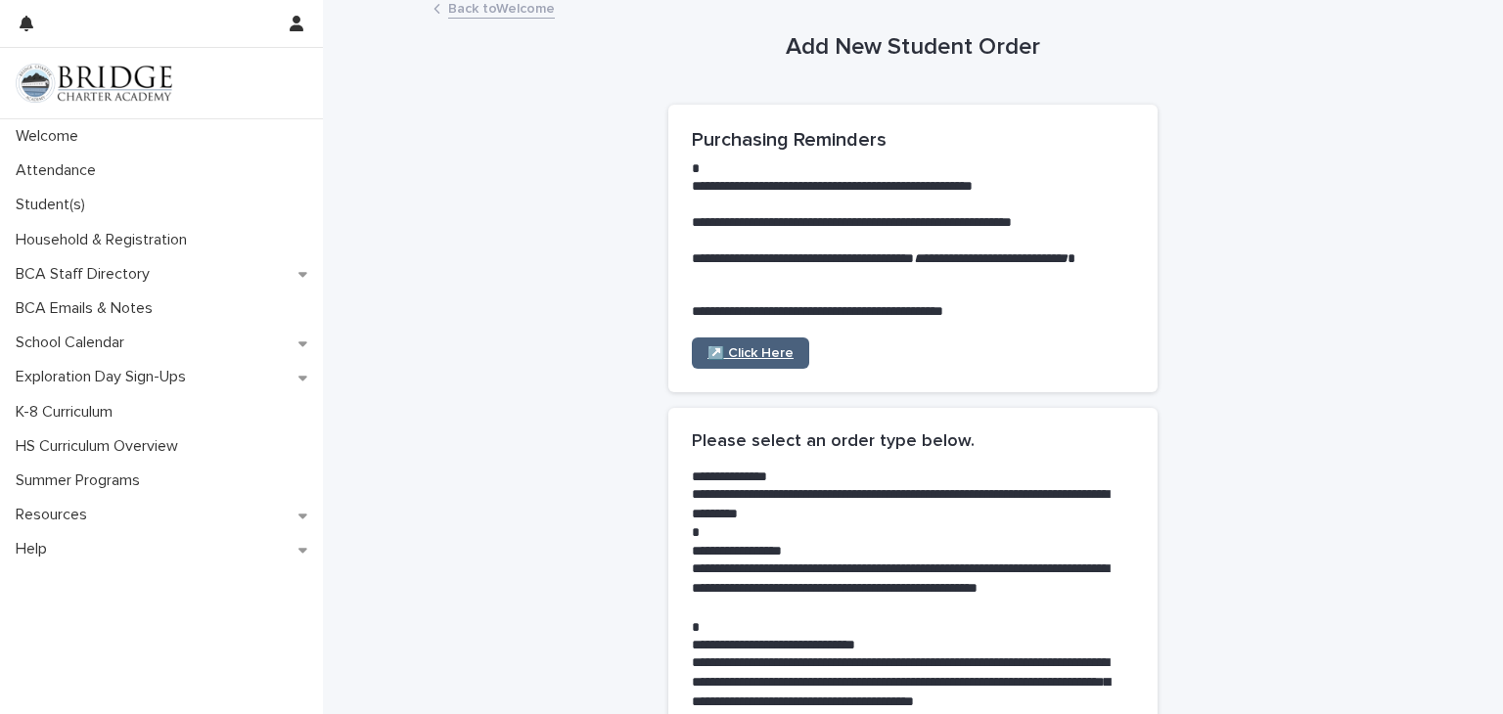
click at [767, 343] on link "↗️ Click Here" at bounding box center [750, 353] width 117 height 31
